Goal: Task Accomplishment & Management: Use online tool/utility

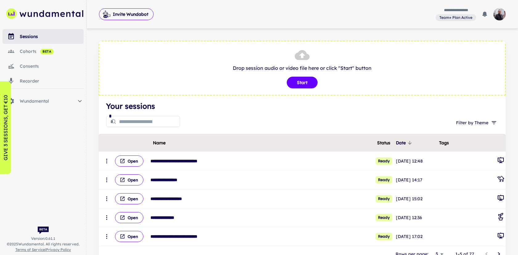
click at [40, 52] on span "beta" at bounding box center [47, 51] width 14 height 5
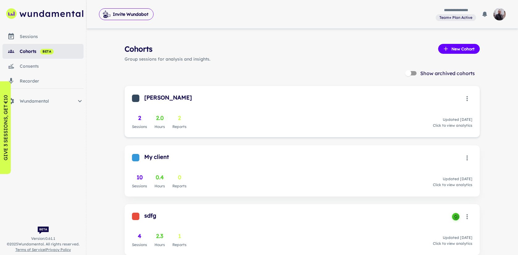
click at [240, 107] on div "[PERSON_NAME] 2 Sessions 2.0 Hours 2 Reports Updated [DATE] Click to view analy…" at bounding box center [303, 111] width 356 height 51
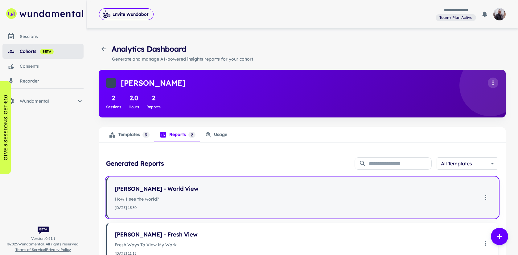
click at [188, 201] on p "How I see the world?" at bounding box center [297, 198] width 364 height 7
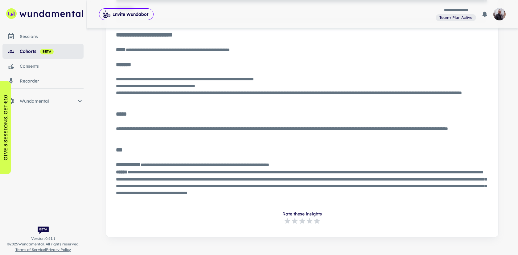
scroll to position [492, 0]
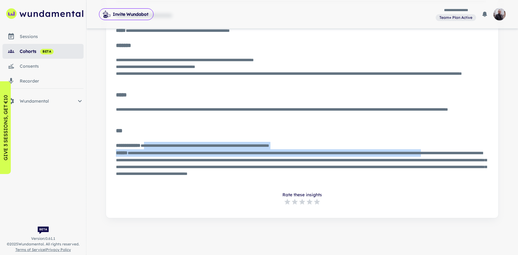
drag, startPoint x: 151, startPoint y: 146, endPoint x: 158, endPoint y: 160, distance: 15.9
click at [158, 160] on div "**********" at bounding box center [301, 163] width 370 height 42
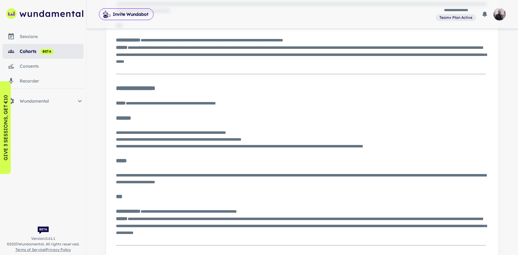
scroll to position [0, 0]
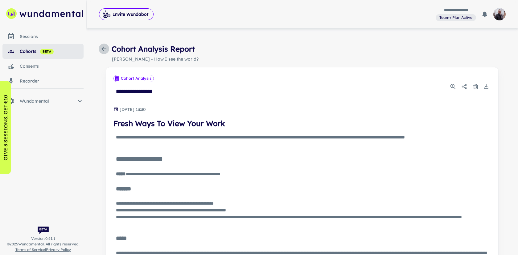
click at [102, 47] on icon "button" at bounding box center [103, 48] width 7 height 7
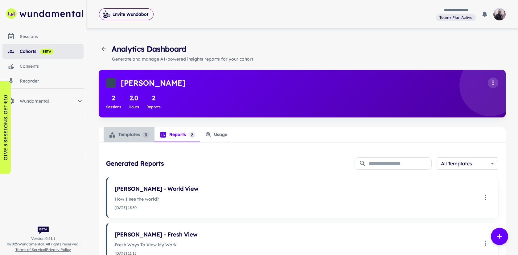
click at [133, 137] on div "Templates 3" at bounding box center [129, 134] width 41 height 7
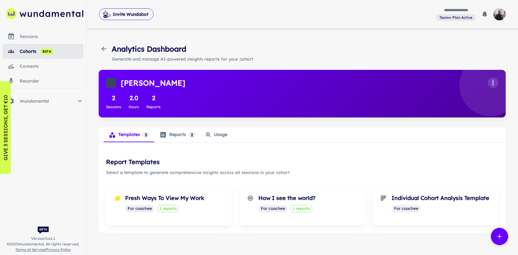
click at [223, 135] on div "Usage" at bounding box center [217, 134] width 22 height 6
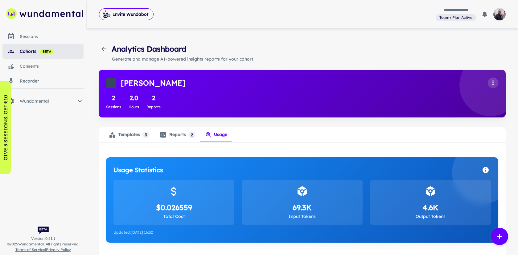
click at [134, 135] on div "Templates 3" at bounding box center [129, 134] width 41 height 7
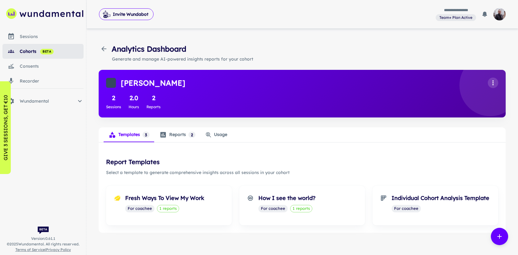
click at [100, 51] on button "button" at bounding box center [104, 49] width 10 height 10
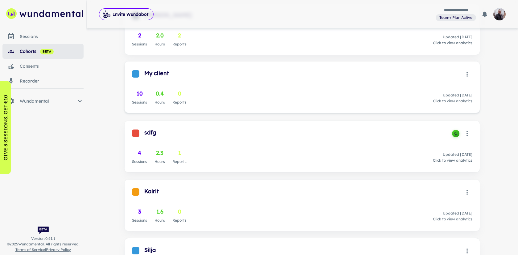
scroll to position [150, 0]
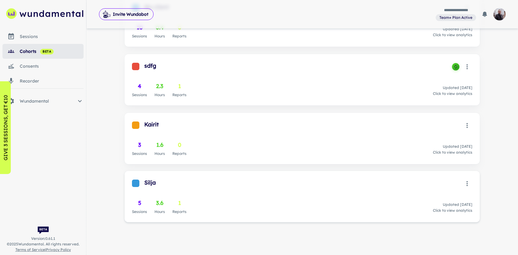
click at [225, 196] on div "Silja 5 Sessions 3.6 Hours 1 Reports Updated [DATE] Click to view analytics" at bounding box center [303, 196] width 356 height 51
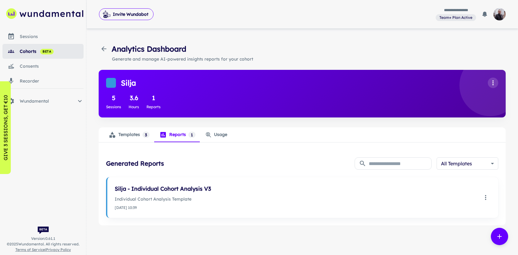
click at [132, 139] on button "Templates 3" at bounding box center [129, 134] width 51 height 15
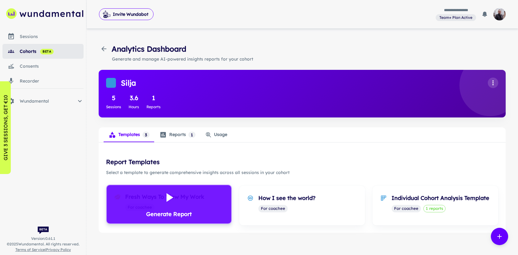
click at [164, 194] on icon at bounding box center [169, 197] width 15 height 15
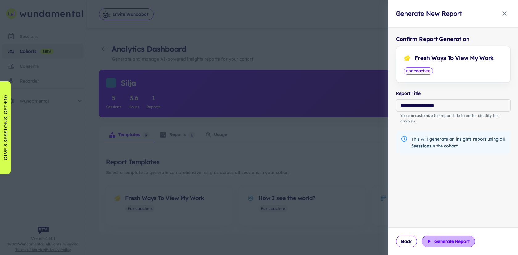
click at [459, 244] on button "Generate Report" at bounding box center [448, 241] width 53 height 12
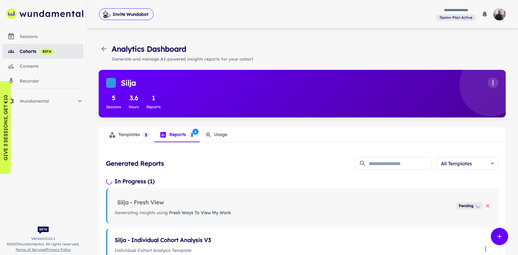
scroll to position [54, 0]
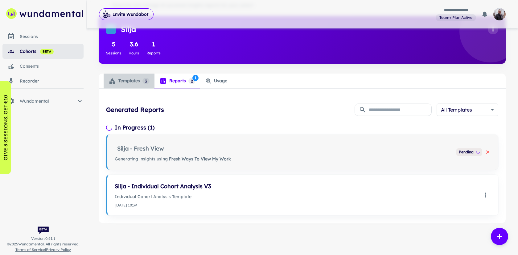
click at [136, 77] on div "Templates 3" at bounding box center [129, 80] width 41 height 7
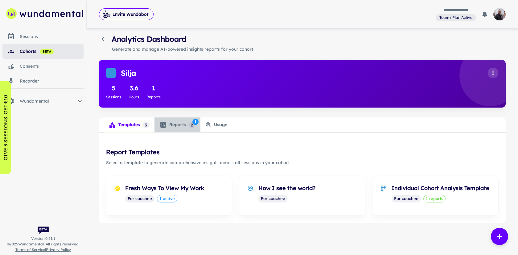
click at [169, 124] on div "Reports 2 1" at bounding box center [178, 124] width 36 height 7
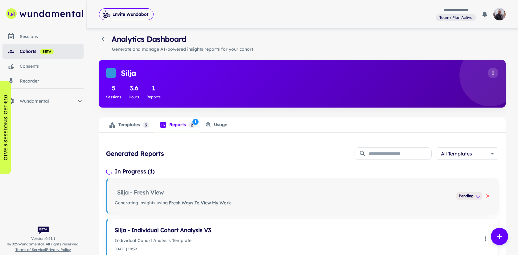
click at [101, 41] on icon "button" at bounding box center [103, 38] width 7 height 7
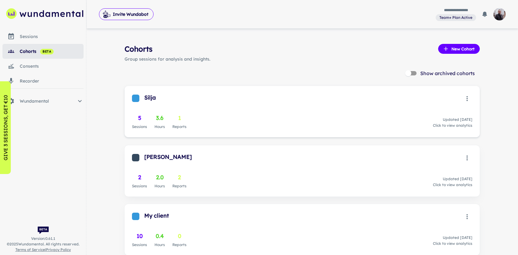
click at [209, 119] on div "5 Sessions 3.6 Hours 1 Reports Updated [DATE] Click to view analytics" at bounding box center [302, 122] width 341 height 16
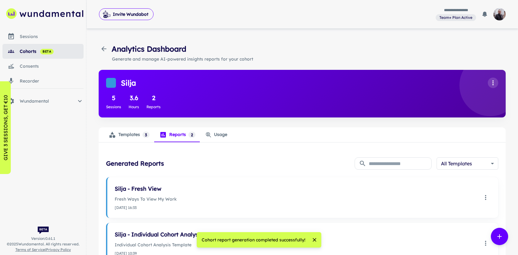
scroll to position [48, 0]
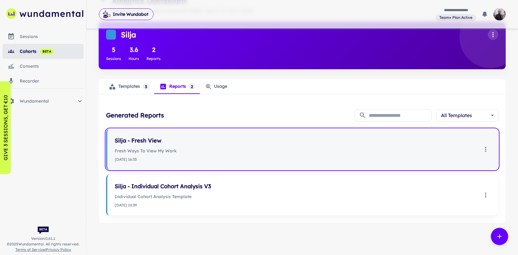
click at [229, 149] on p "Fresh Ways To View My Work" at bounding box center [297, 150] width 364 height 7
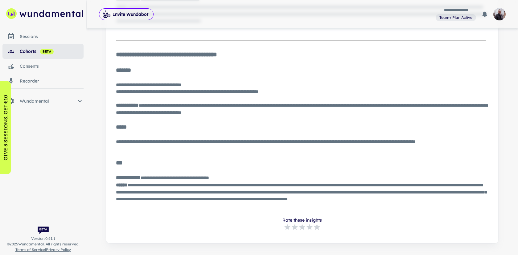
scroll to position [467, 0]
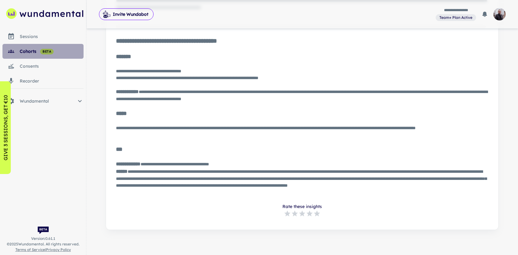
click at [35, 55] on link "cohorts beta" at bounding box center [42, 51] width 81 height 15
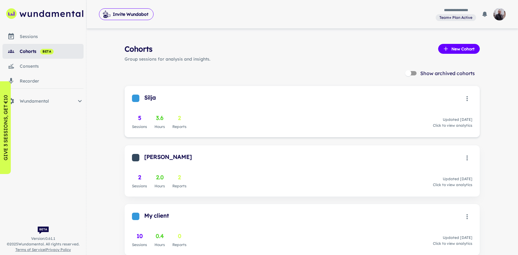
click at [196, 110] on div "Silja 5 Sessions 3.6 Hours 2 Reports Updated [DATE] Click to view analytics" at bounding box center [303, 111] width 356 height 51
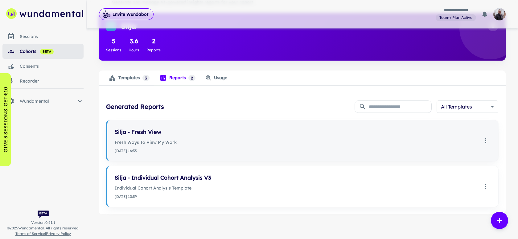
scroll to position [56, 0]
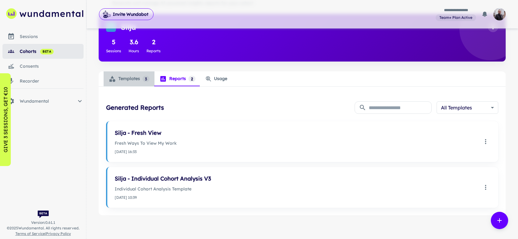
click at [140, 74] on button "Templates 3" at bounding box center [129, 78] width 51 height 15
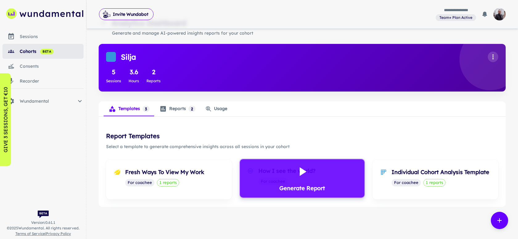
click at [303, 176] on icon at bounding box center [302, 171] width 15 height 15
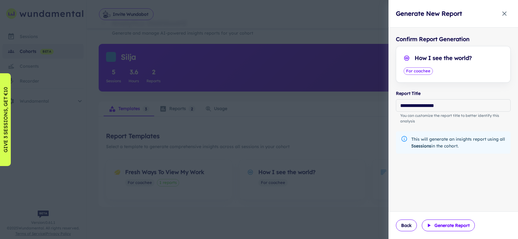
click at [451, 228] on button "Generate Report" at bounding box center [448, 225] width 53 height 12
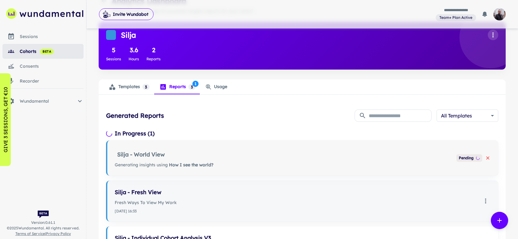
scroll to position [115, 0]
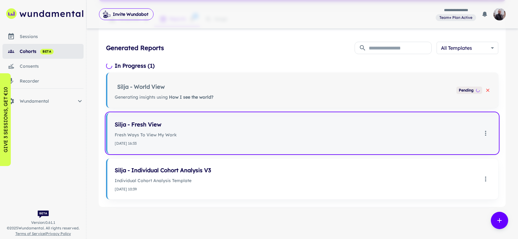
click at [194, 135] on p "Fresh Ways To View My Work" at bounding box center [297, 134] width 364 height 7
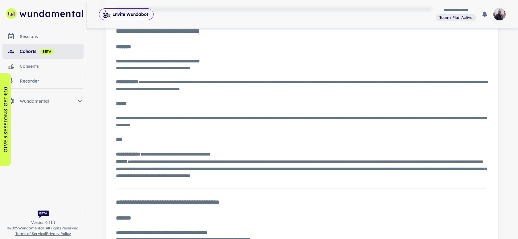
scroll to position [131, 0]
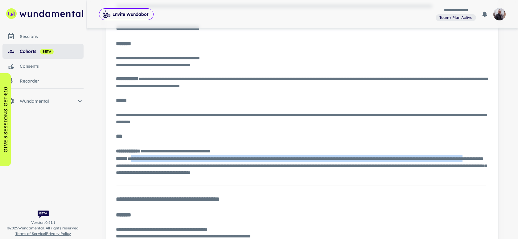
drag, startPoint x: 134, startPoint y: 158, endPoint x: 219, endPoint y: 166, distance: 85.2
click at [219, 166] on div "**********" at bounding box center [301, 161] width 370 height 28
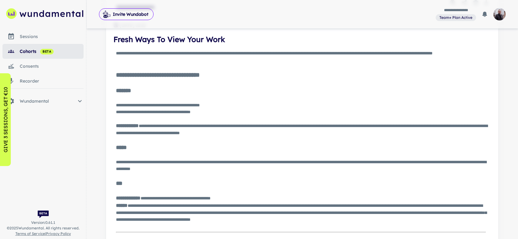
scroll to position [0, 0]
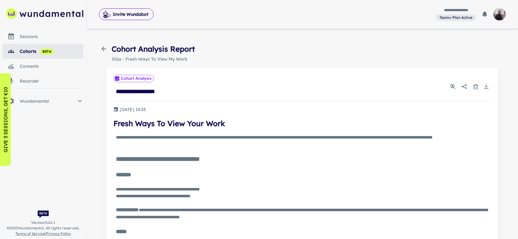
click at [463, 85] on icon "Share report" at bounding box center [465, 86] width 6 height 6
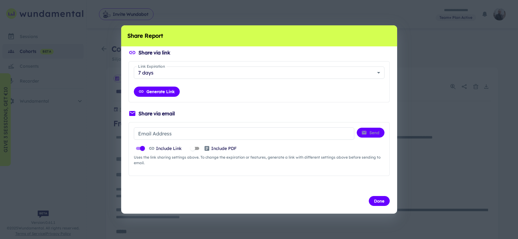
click at [423, 163] on div "Share Report Share via link Link Expiration 7 days * Link Expiration Generate L…" at bounding box center [259, 119] width 518 height 239
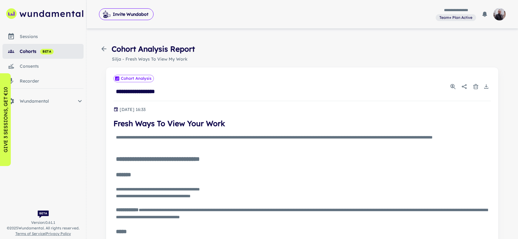
click at [103, 51] on icon "button" at bounding box center [103, 48] width 7 height 7
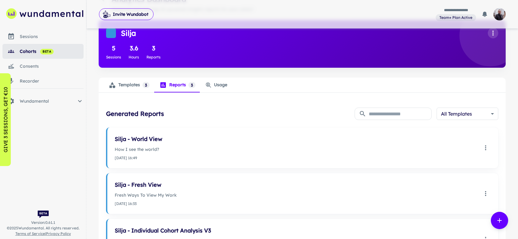
scroll to position [52, 0]
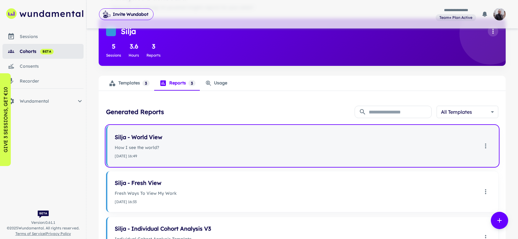
click at [194, 155] on div "[DATE] 16:49" at bounding box center [297, 156] width 364 height 6
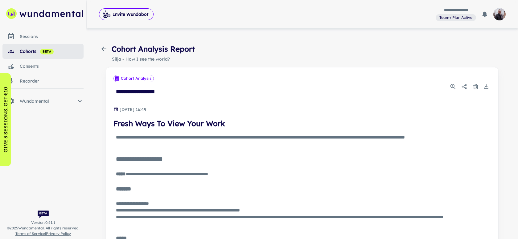
click at [101, 44] on div "Cohort Analysis Report" at bounding box center [147, 48] width 96 height 11
click at [104, 45] on icon "button" at bounding box center [103, 48] width 7 height 7
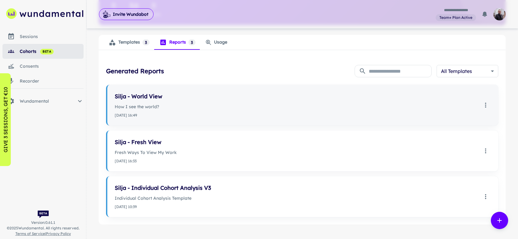
scroll to position [98, 0]
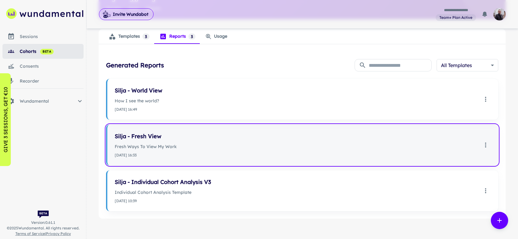
click at [186, 147] on p "Fresh Ways To View My Work" at bounding box center [297, 146] width 364 height 7
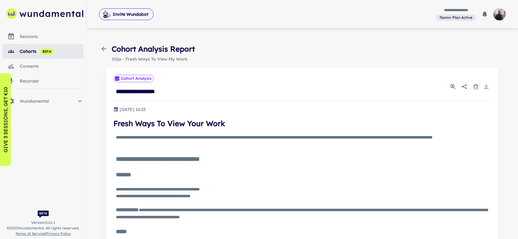
click at [106, 50] on icon "button" at bounding box center [103, 48] width 7 height 7
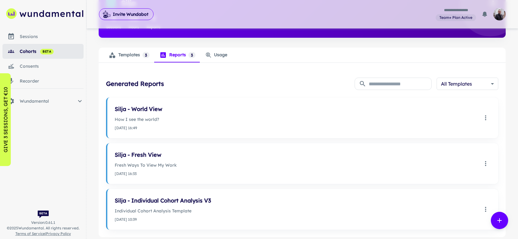
scroll to position [110, 0]
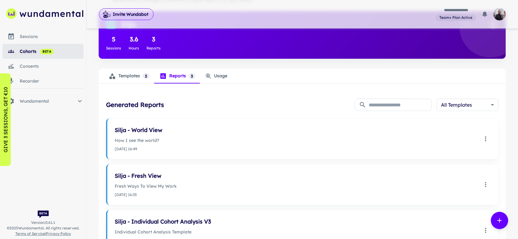
click at [137, 76] on div "Templates 3" at bounding box center [129, 75] width 41 height 7
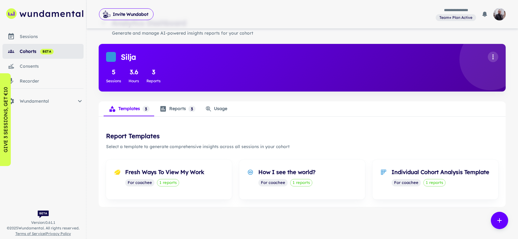
scroll to position [26, 0]
click at [164, 110] on icon "analytics tabs" at bounding box center [163, 109] width 6 height 6
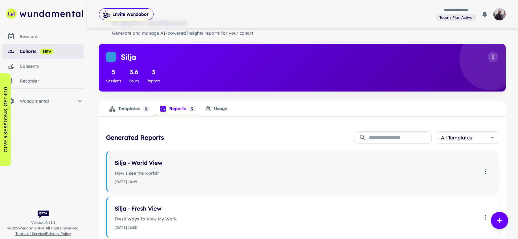
scroll to position [110, 0]
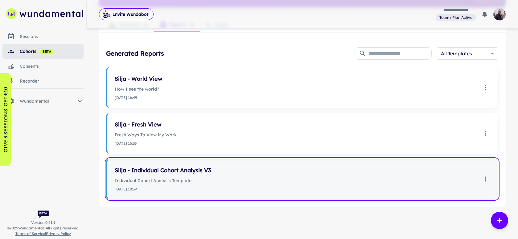
click at [210, 178] on p "Individual Cohort Analysis Template" at bounding box center [297, 180] width 364 height 7
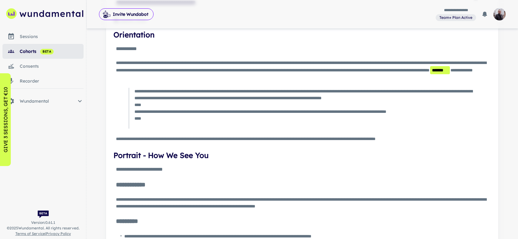
scroll to position [89, 0]
drag, startPoint x: 161, startPoint y: 62, endPoint x: 203, endPoint y: 63, distance: 42.3
click at [203, 63] on div "**********" at bounding box center [301, 70] width 370 height 22
click at [242, 62] on div "**********" at bounding box center [301, 70] width 370 height 22
click at [225, 71] on div "**********" at bounding box center [301, 70] width 370 height 22
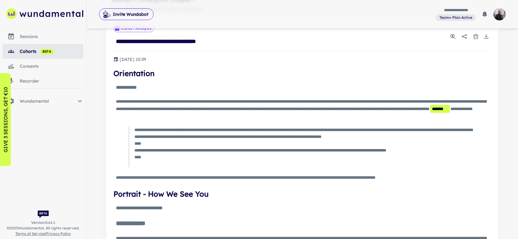
scroll to position [0, 0]
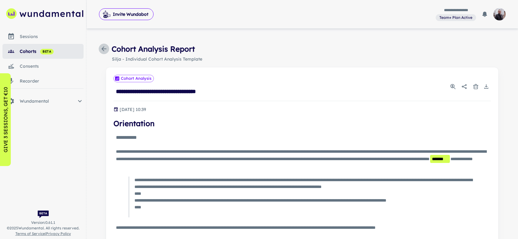
click at [105, 46] on icon "button" at bounding box center [103, 48] width 7 height 7
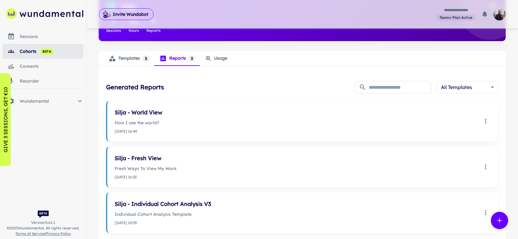
scroll to position [81, 0]
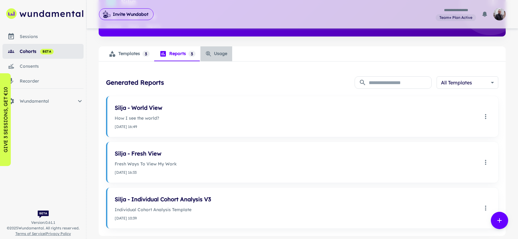
click at [216, 52] on div "Usage" at bounding box center [217, 54] width 22 height 6
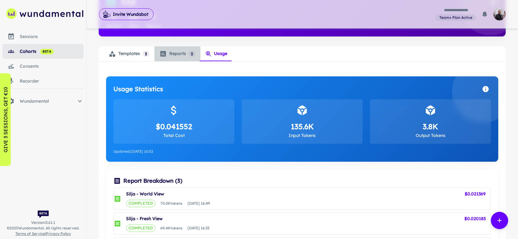
click at [186, 54] on div "Reports 3 0" at bounding box center [178, 53] width 36 height 7
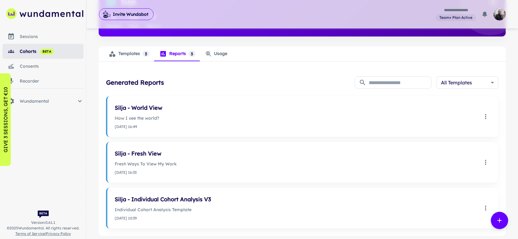
scroll to position [0, 0]
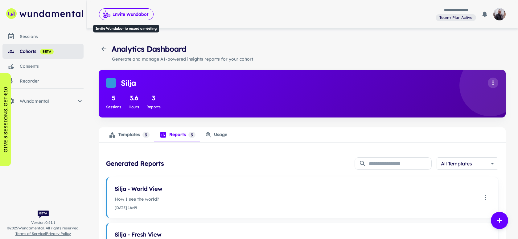
click at [131, 12] on button "Invite Wundabot" at bounding box center [126, 14] width 55 height 12
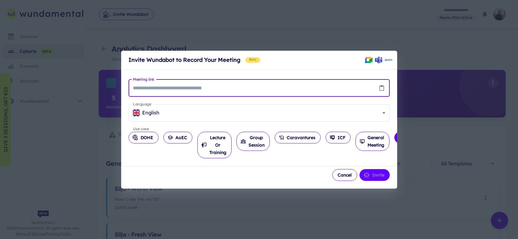
click at [185, 44] on div "Invite Wundabot to Record Your Meeting Beta Meeting link Meeting link Language …" at bounding box center [259, 119] width 518 height 239
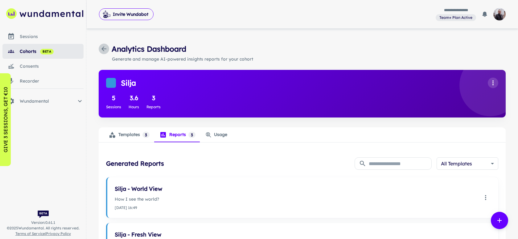
click at [105, 49] on icon "button" at bounding box center [103, 48] width 7 height 7
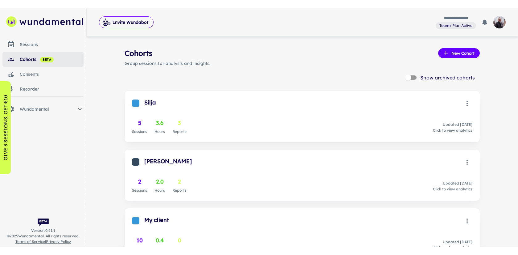
scroll to position [3, 0]
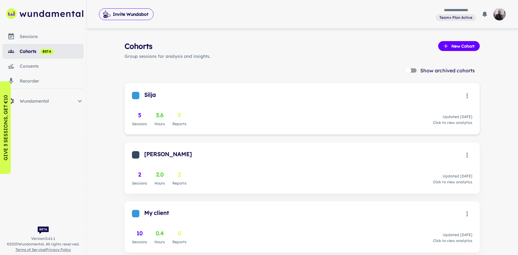
click at [206, 112] on div "5 Sessions 3.6 Hours 3 Reports Updated [DATE] Click to view analytics" at bounding box center [302, 119] width 341 height 16
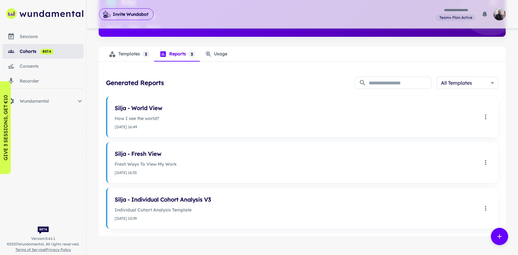
scroll to position [94, 0]
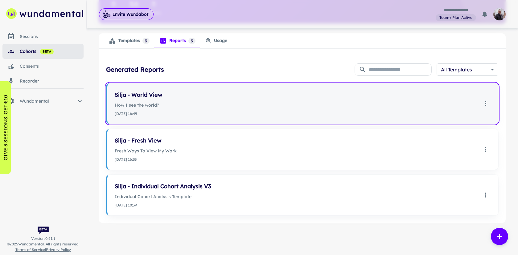
click at [158, 107] on p "How I see the world?" at bounding box center [297, 105] width 364 height 7
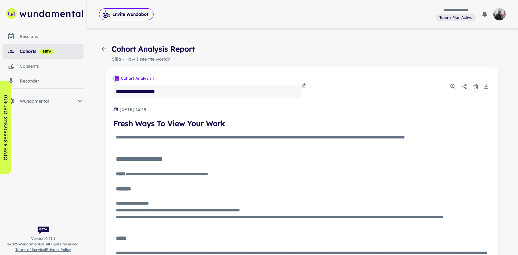
click at [147, 96] on div "**********" at bounding box center [208, 92] width 188 height 14
click at [59, 102] on span "Wundamental" at bounding box center [48, 101] width 56 height 7
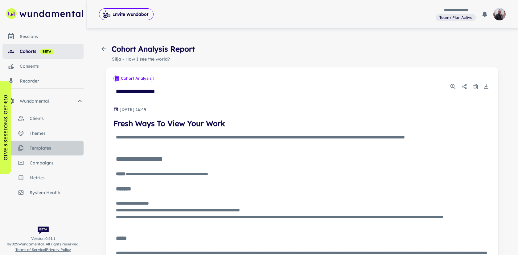
click at [46, 152] on link "templates" at bounding box center [42, 147] width 81 height 15
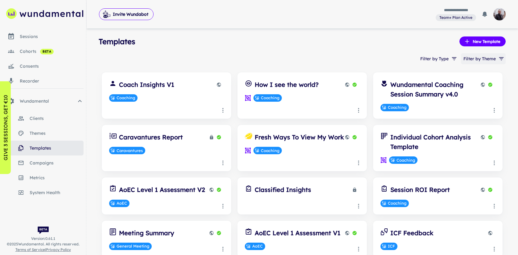
click at [496, 59] on button "Filter by Theme" at bounding box center [483, 58] width 45 height 11
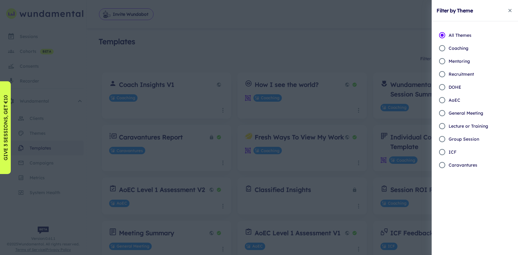
click at [407, 45] on div at bounding box center [259, 127] width 518 height 255
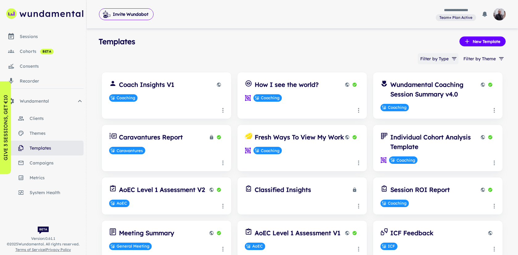
click at [438, 60] on button "Filter by Type" at bounding box center [438, 58] width 41 height 11
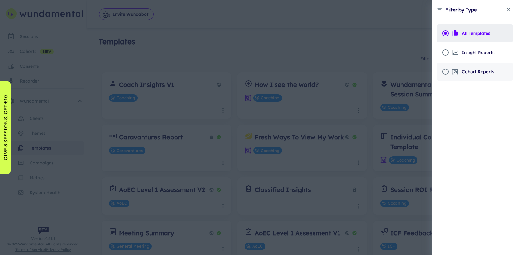
click at [459, 72] on div "Cohort Reports" at bounding box center [473, 71] width 42 height 9
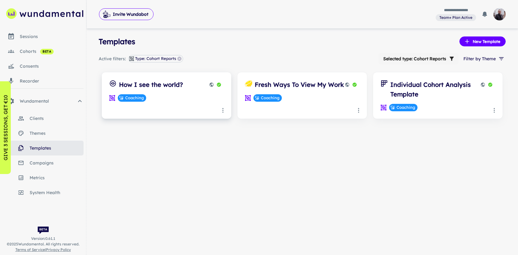
click at [187, 89] on div "How I see the world? Coaching" at bounding box center [166, 91] width 115 height 22
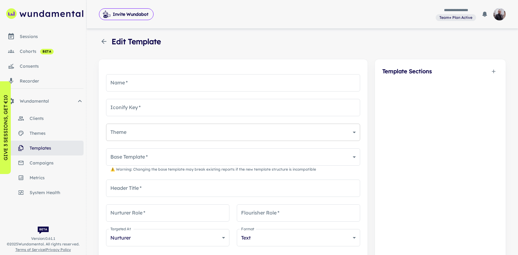
type input "**********"
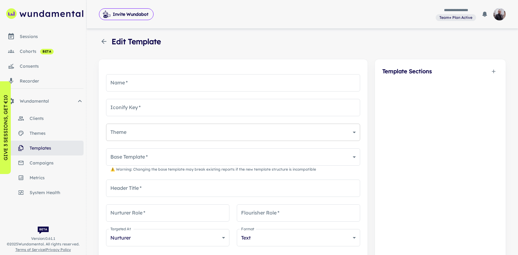
type input "*****"
type input "*******"
type input "**********"
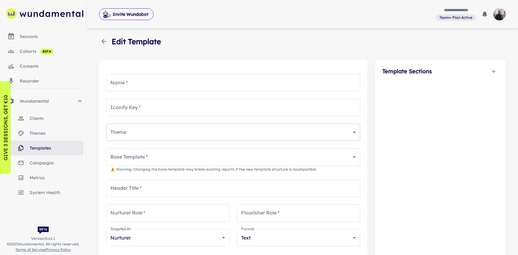
type input "**********"
type textarea "**********"
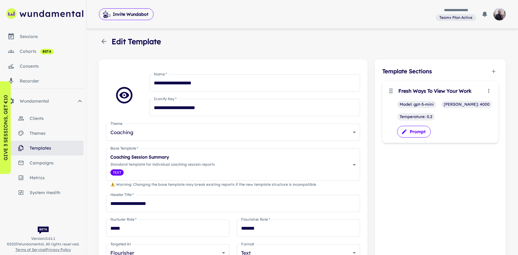
click at [422, 135] on button "Prompt" at bounding box center [414, 132] width 34 height 12
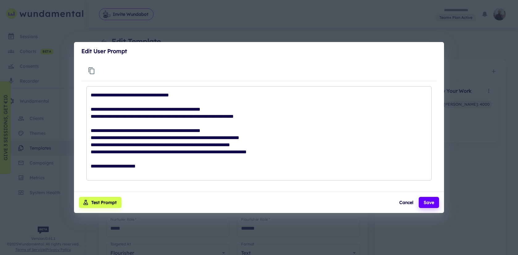
click at [261, 139] on textarea at bounding box center [259, 133] width 337 height 84
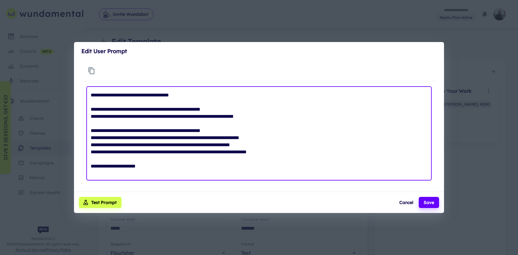
type textarea "*"
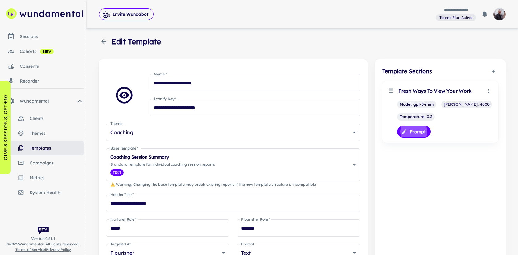
click at [107, 42] on icon "button" at bounding box center [103, 41] width 7 height 7
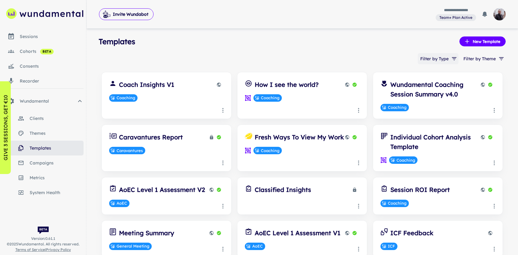
click at [447, 59] on button "Filter by Type" at bounding box center [438, 58] width 41 height 11
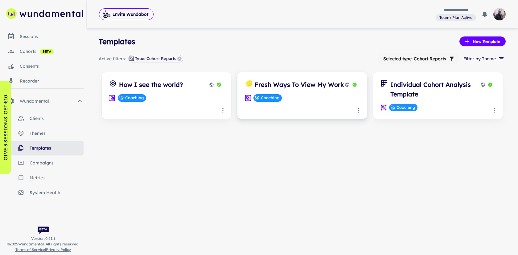
click at [306, 95] on div "Coaching" at bounding box center [302, 97] width 115 height 7
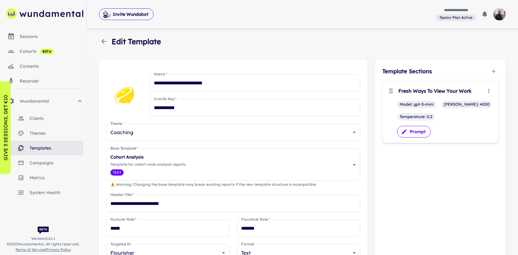
click at [415, 132] on button "Prompt" at bounding box center [414, 132] width 34 height 12
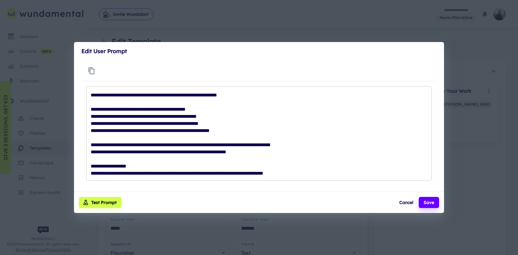
type textarea "*"
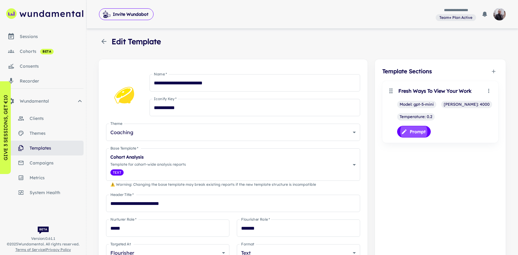
click at [106, 42] on icon "button" at bounding box center [103, 41] width 7 height 7
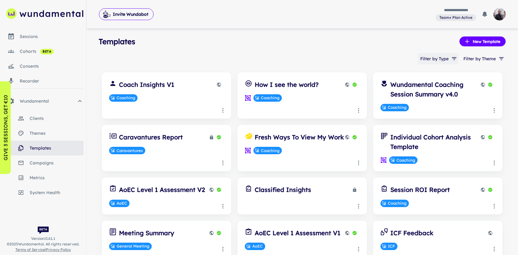
click at [453, 60] on icon "button" at bounding box center [454, 59] width 6 height 6
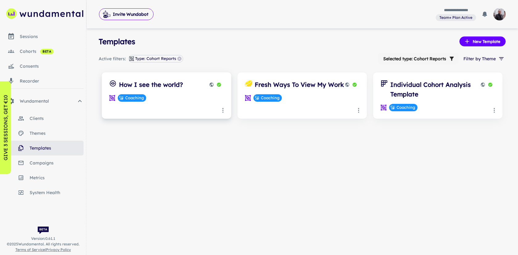
click at [151, 93] on div "How I see the world? Coaching" at bounding box center [166, 91] width 115 height 22
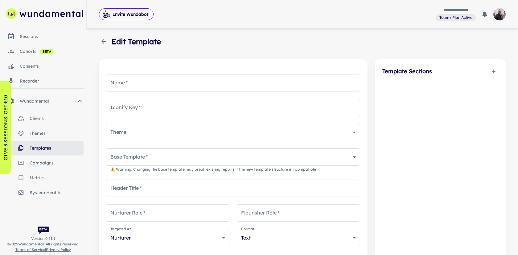
type input "**********"
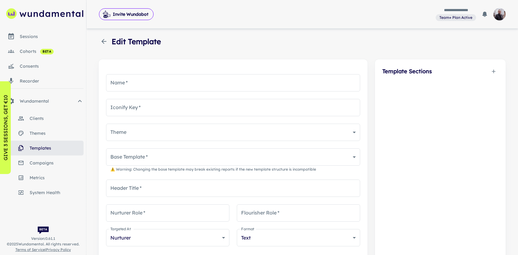
type input "*****"
type input "*******"
type input "**********"
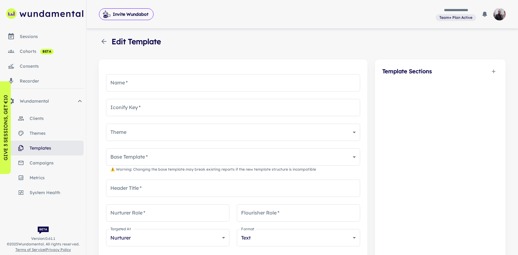
type input "**********"
type textarea "**********"
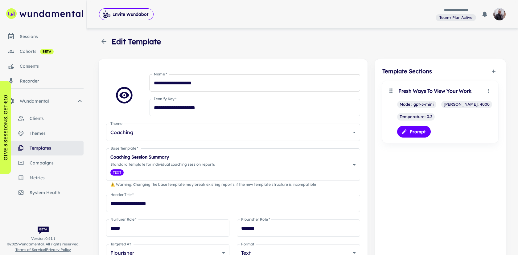
click at [251, 86] on input "**********" at bounding box center [255, 82] width 211 height 17
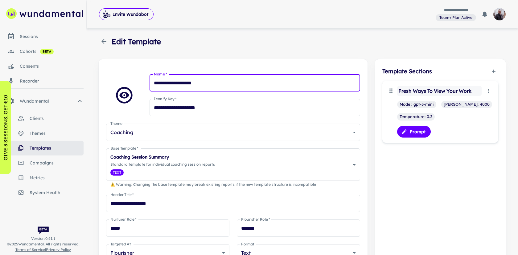
click at [473, 92] on h6 "Fresh Ways To View Your Work" at bounding box center [439, 91] width 85 height 10
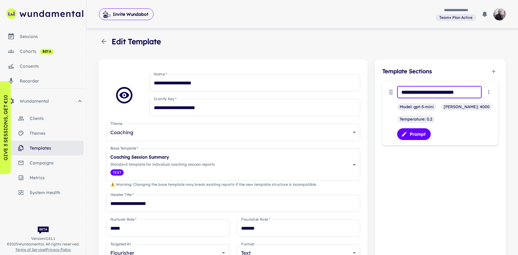
click at [452, 90] on input "**********" at bounding box center [439, 92] width 85 height 12
type input "**********"
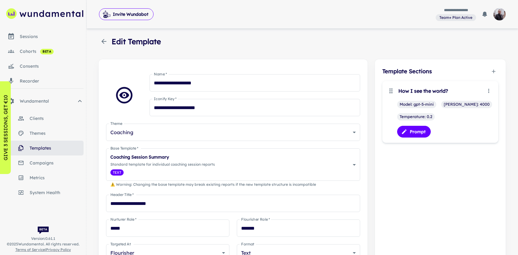
click at [101, 43] on icon "button" at bounding box center [103, 41] width 7 height 7
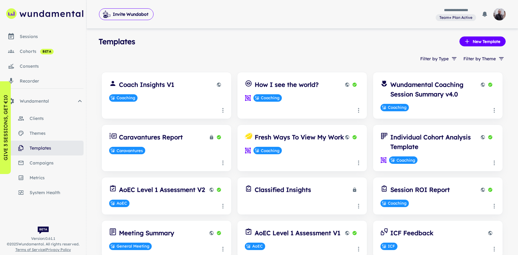
click at [30, 54] on div "cohorts beta" at bounding box center [52, 51] width 64 height 7
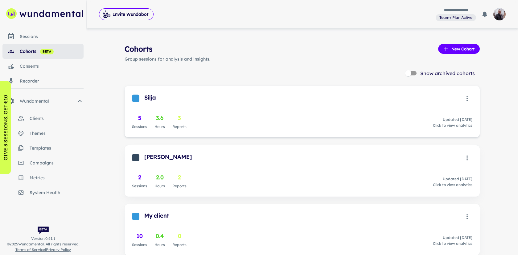
click at [180, 103] on div "Silja" at bounding box center [302, 98] width 341 height 10
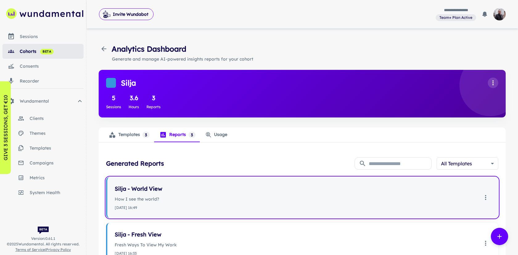
click at [238, 196] on p "How I see the world?" at bounding box center [297, 198] width 364 height 7
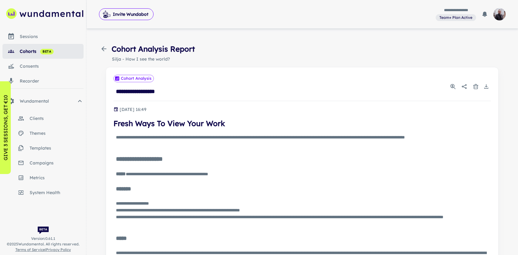
click at [216, 124] on h4 "Fresh Ways To View Your Work" at bounding box center [303, 123] width 378 height 11
